Goal: Task Accomplishment & Management: Use online tool/utility

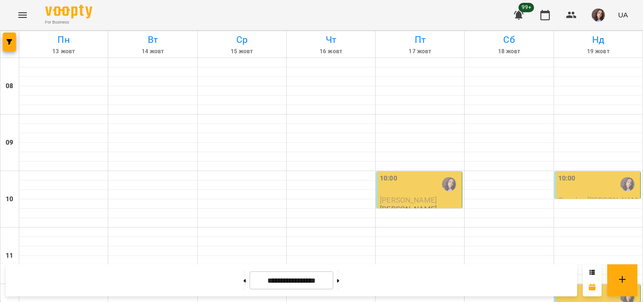
scroll to position [495, 0]
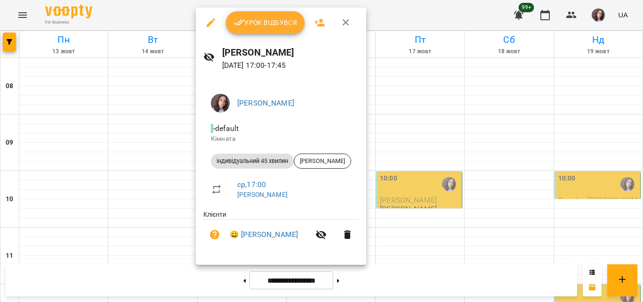
click at [273, 26] on span "Урок відбувся" at bounding box center [265, 22] width 64 height 11
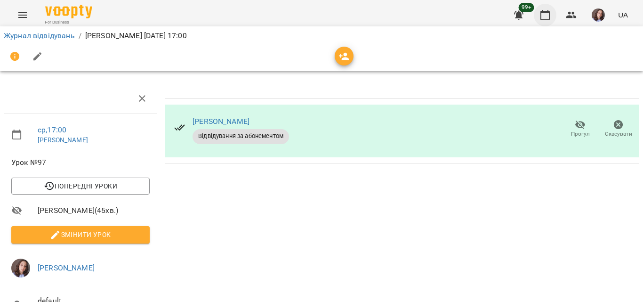
click at [539, 15] on button "button" at bounding box center [545, 15] width 23 height 23
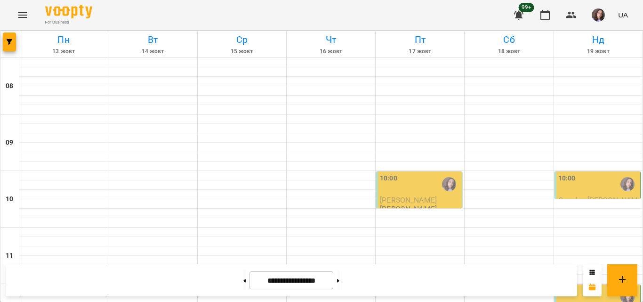
scroll to position [518, 0]
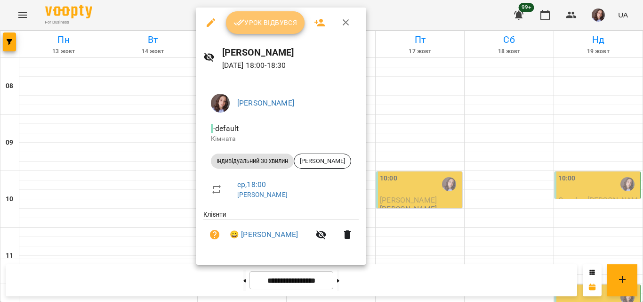
click at [267, 30] on button "Урок відбувся" at bounding box center [265, 22] width 79 height 23
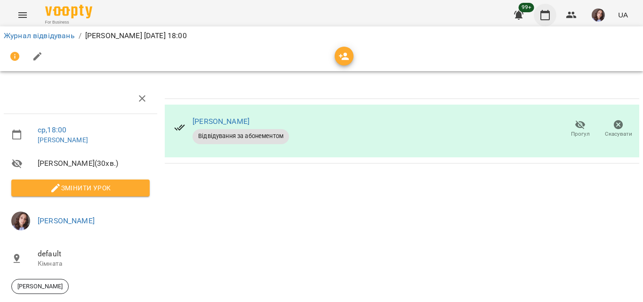
click at [549, 12] on icon "button" at bounding box center [544, 15] width 9 height 10
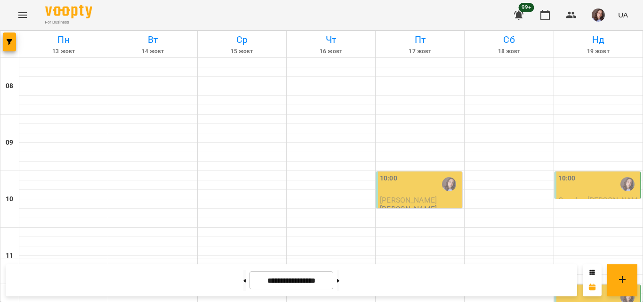
scroll to position [518, 0]
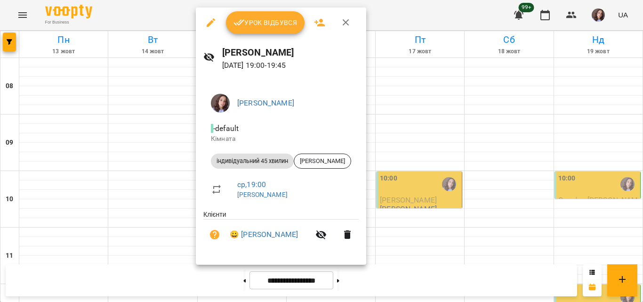
click at [254, 26] on span "Урок відбувся" at bounding box center [265, 22] width 64 height 11
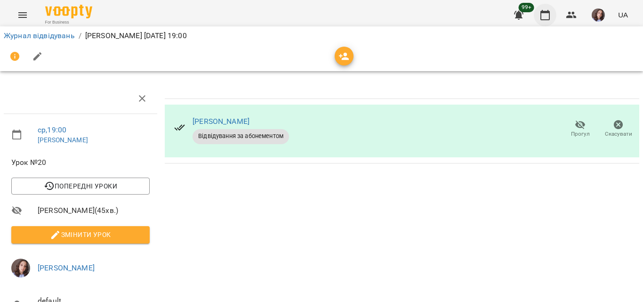
click at [544, 13] on icon "button" at bounding box center [544, 15] width 9 height 10
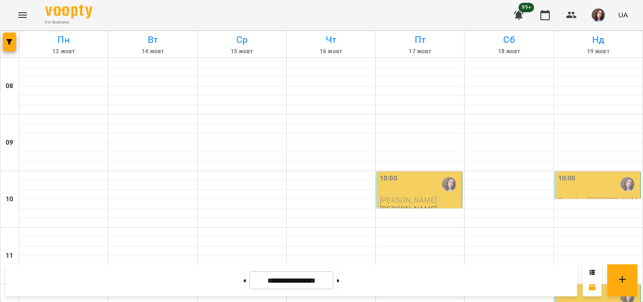
scroll to position [565, 0]
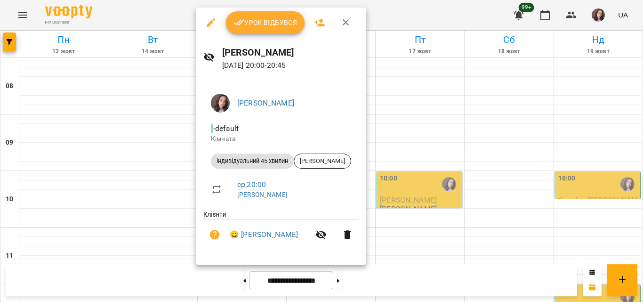
click at [273, 28] on span "Урок відбувся" at bounding box center [265, 22] width 64 height 11
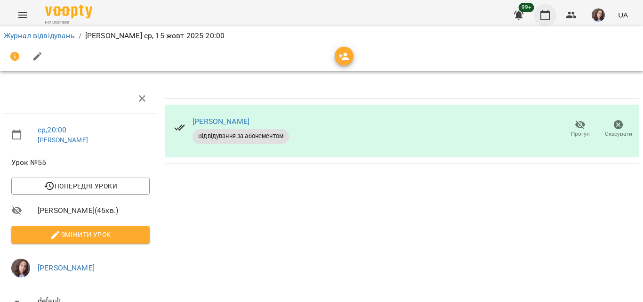
click at [553, 12] on button "button" at bounding box center [545, 15] width 23 height 23
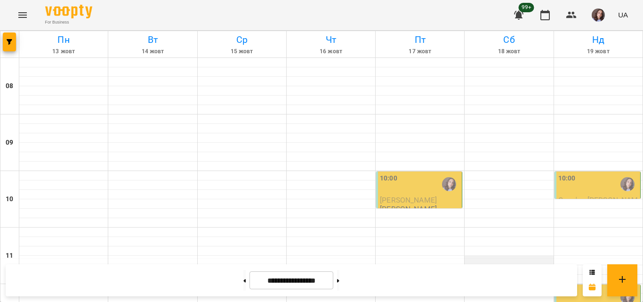
scroll to position [589, 0]
click at [596, 20] on img "button" at bounding box center [598, 14] width 13 height 13
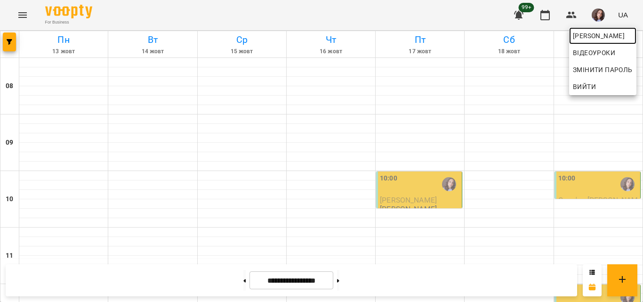
click at [589, 39] on span "[PERSON_NAME]" at bounding box center [603, 35] width 60 height 11
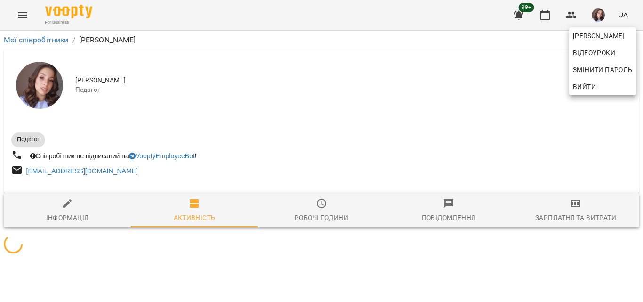
click at [574, 214] on div at bounding box center [321, 151] width 643 height 302
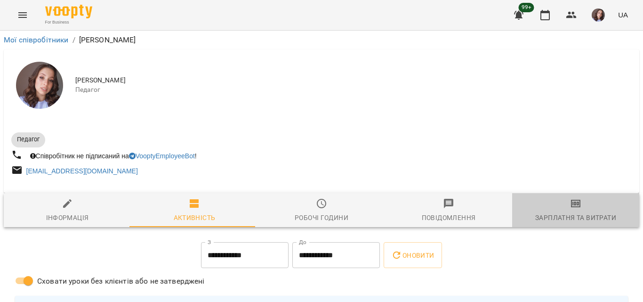
click at [572, 213] on div "Зарплатня та Витрати" at bounding box center [575, 217] width 81 height 11
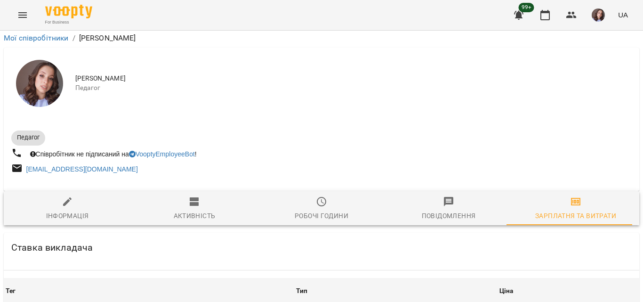
scroll to position [659, 0]
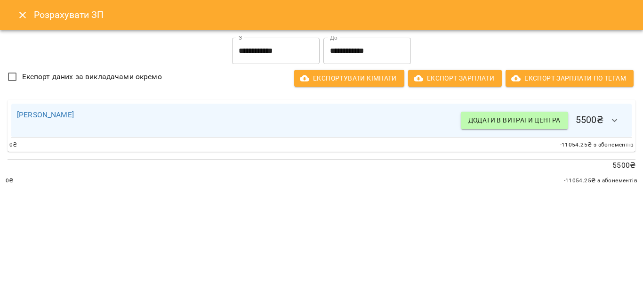
click at [306, 48] on input "**********" at bounding box center [276, 51] width 88 height 26
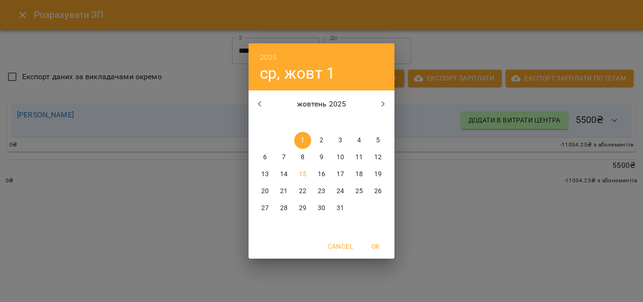
click at [365, 153] on span "11" at bounding box center [359, 156] width 17 height 9
type input "**********"
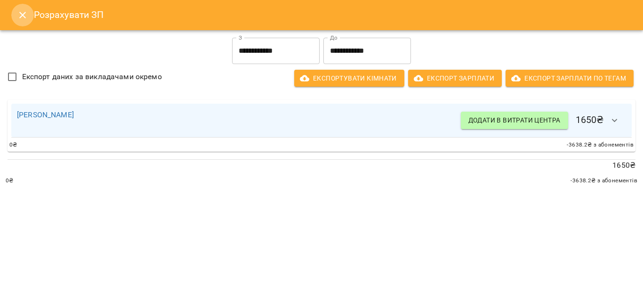
click at [25, 15] on icon "Close" at bounding box center [22, 14] width 11 height 11
